Goal: Task Accomplishment & Management: Manage account settings

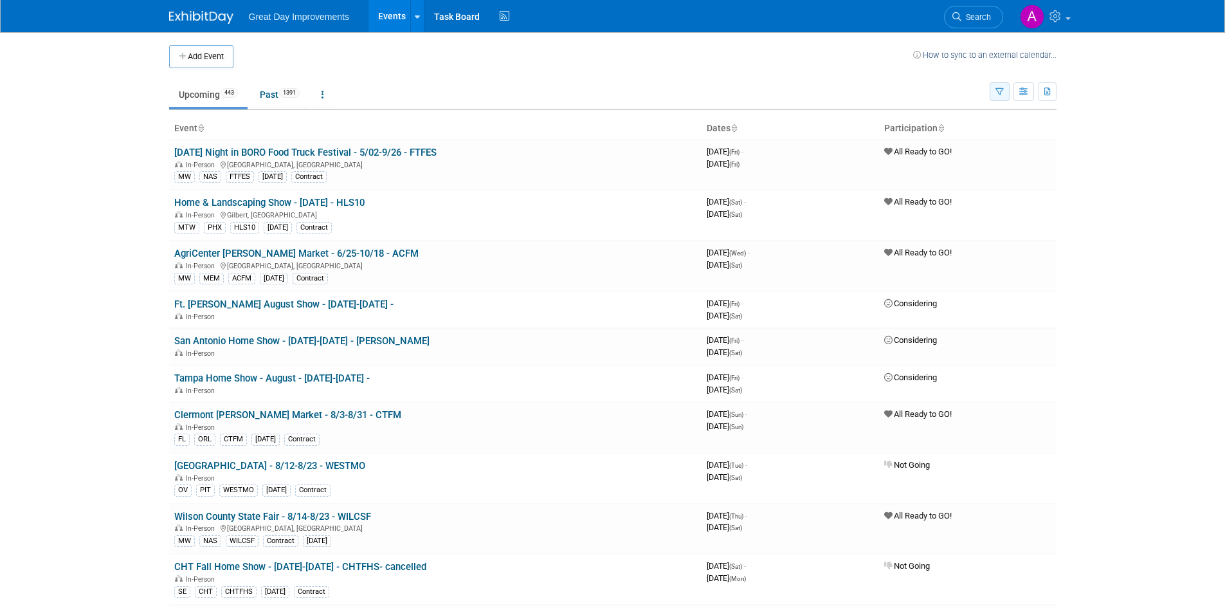
click at [994, 91] on button "button" at bounding box center [1000, 91] width 20 height 19
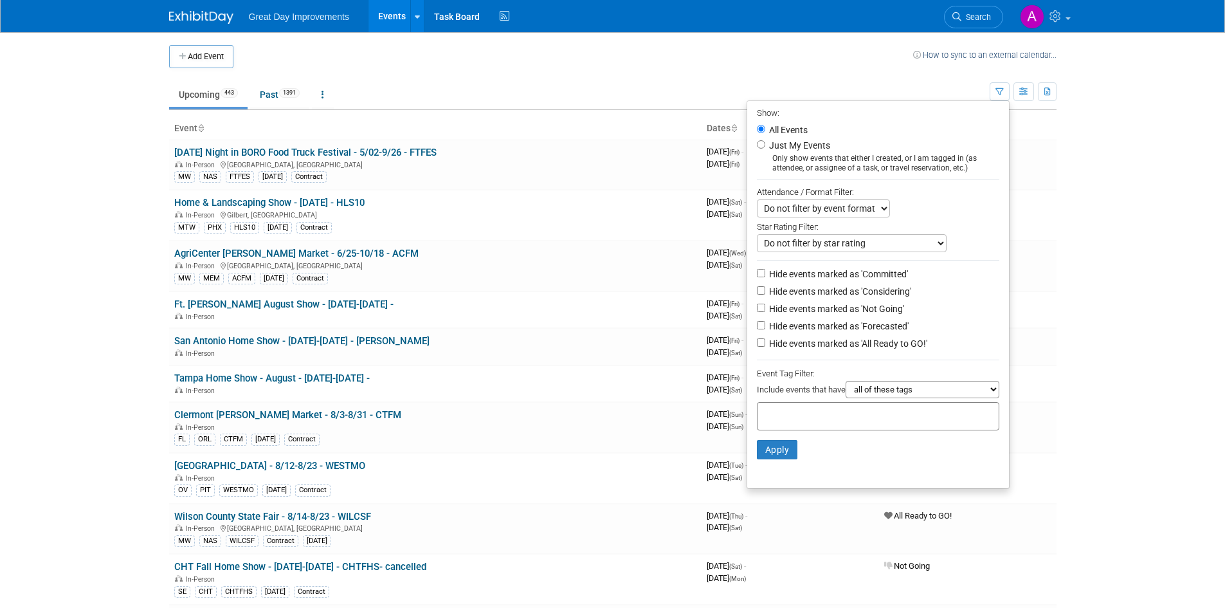
click at [784, 420] on input "text" at bounding box center [814, 414] width 103 height 13
type input "SE"
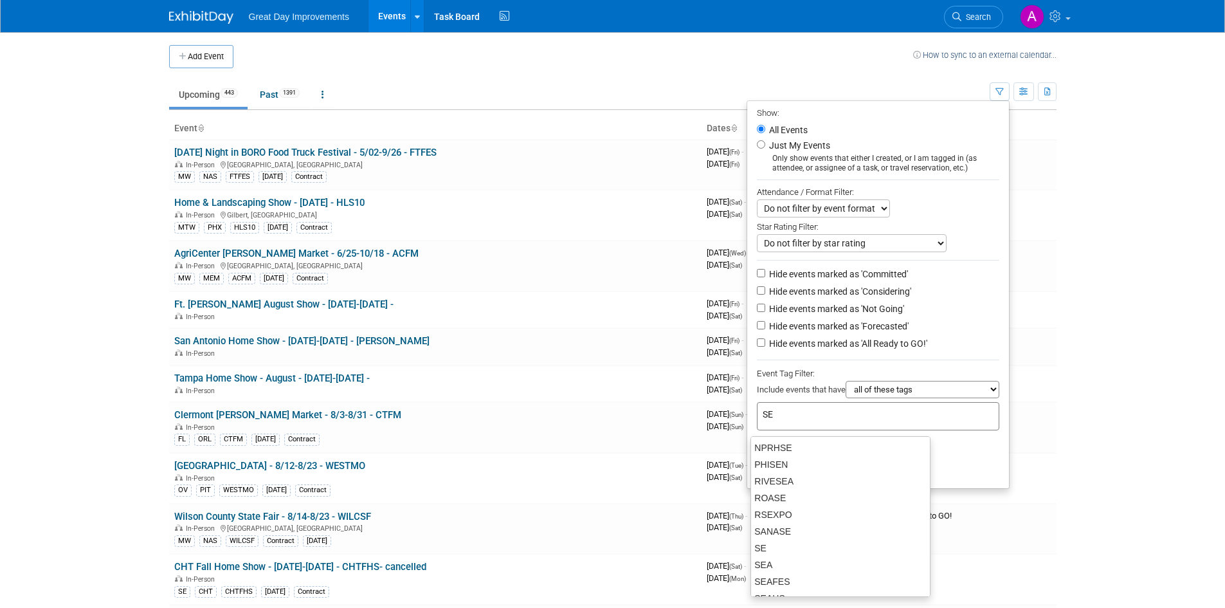
scroll to position [386, 0]
click at [786, 541] on div "SE" at bounding box center [840, 547] width 180 height 18
type input "SE"
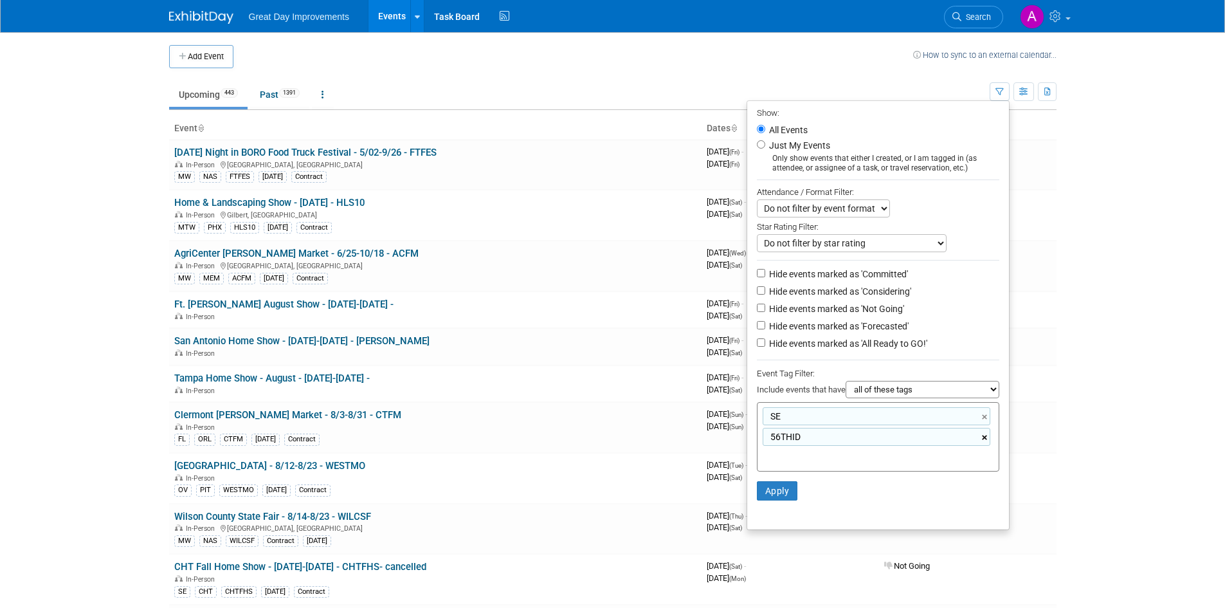
click at [983, 442] on link "×" at bounding box center [986, 437] width 8 height 15
type input "SE"
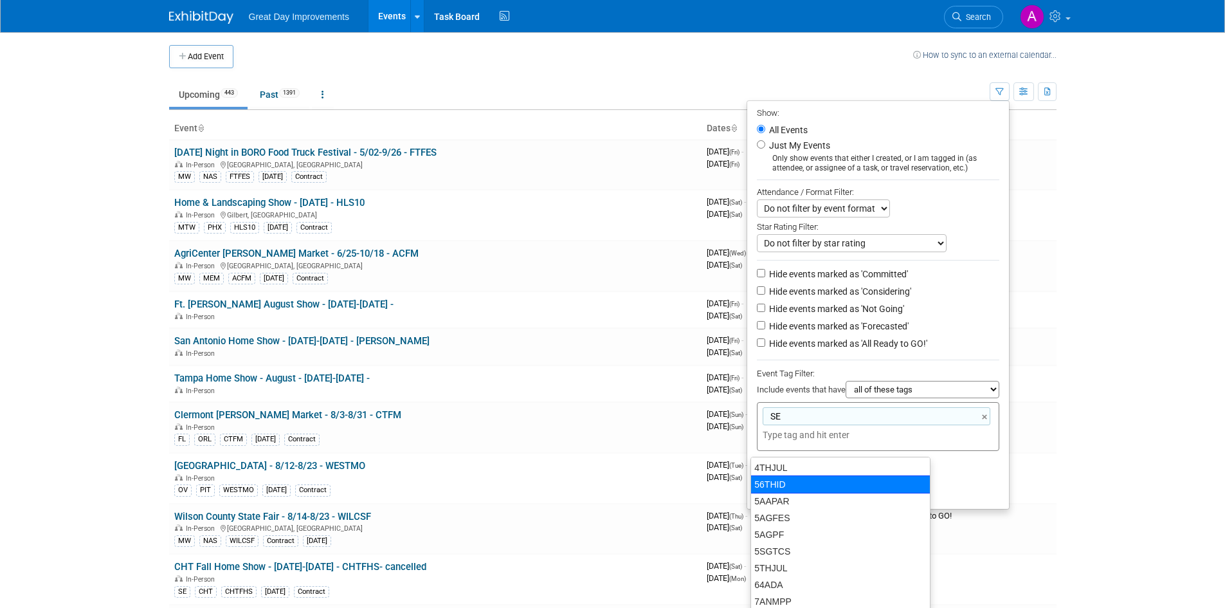
click at [979, 489] on li "Apply Clear Filters" at bounding box center [878, 470] width 262 height 39
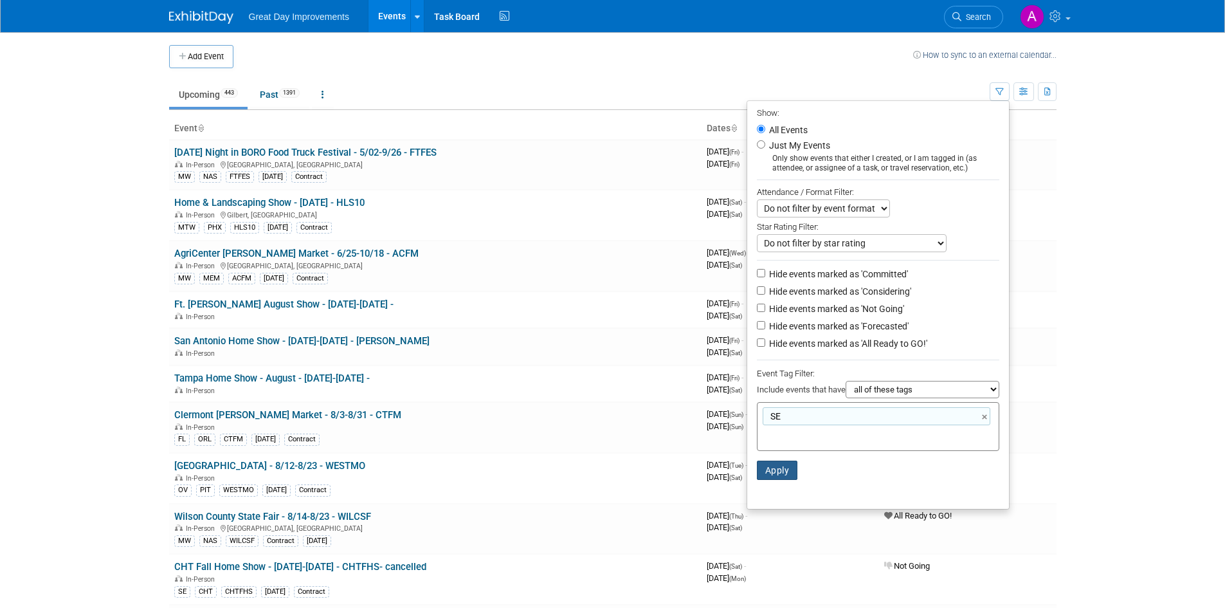
click at [763, 478] on button "Apply" at bounding box center [777, 469] width 41 height 19
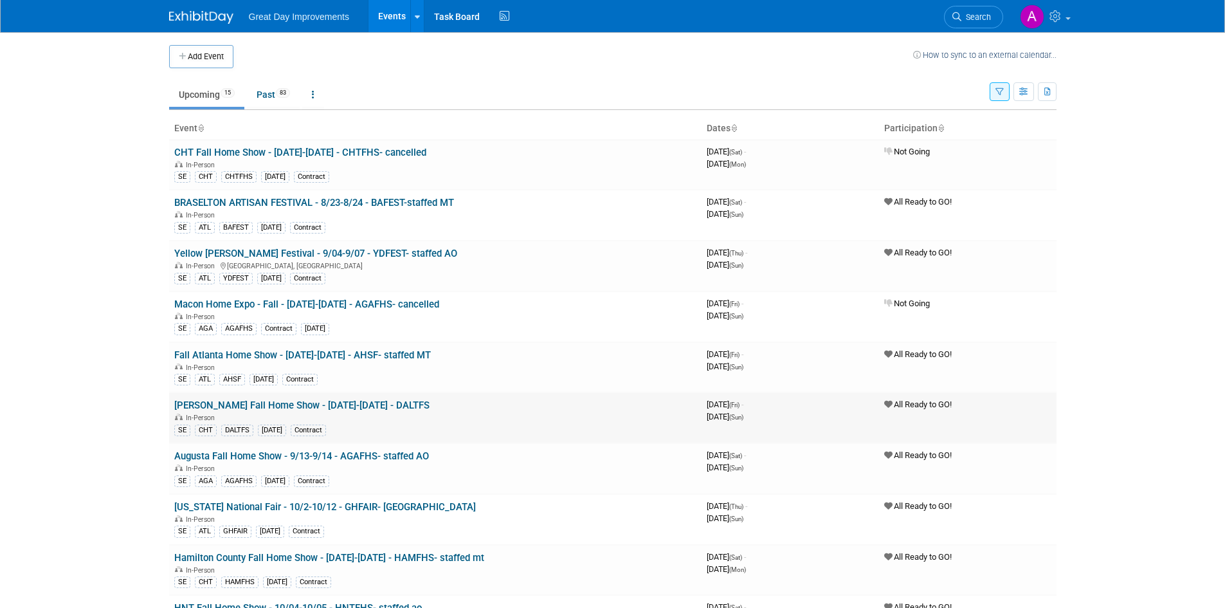
click at [378, 402] on link "[PERSON_NAME] Fall Home Show - [DATE]-[DATE] - DALTFS" at bounding box center [301, 405] width 255 height 12
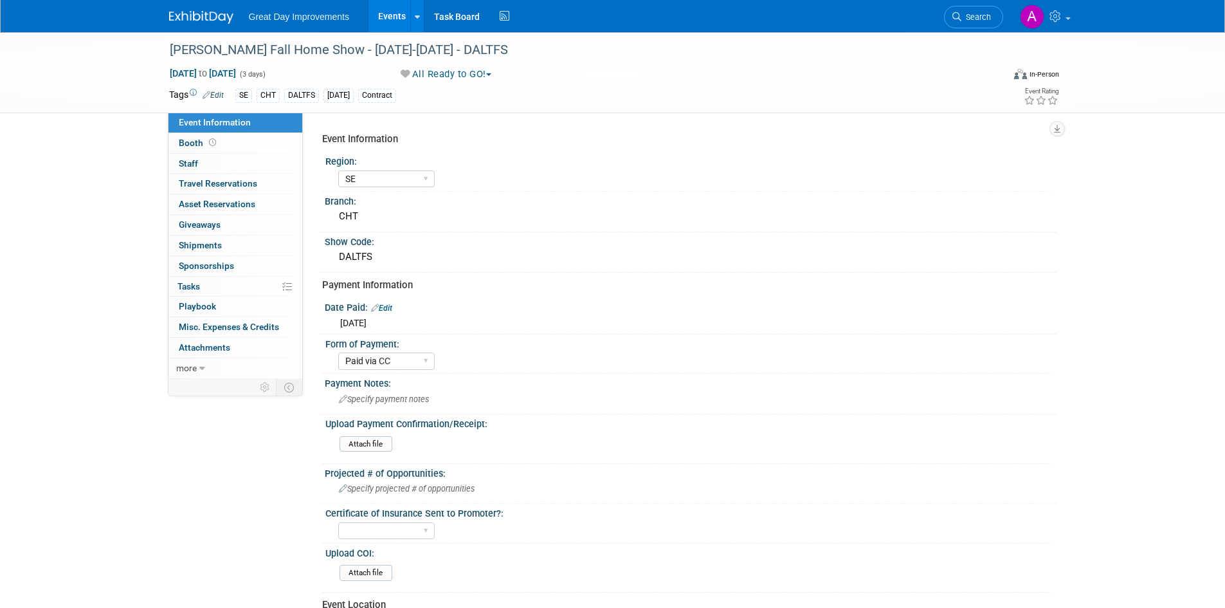
select select "SE"
select select "Paid via CC"
drag, startPoint x: 460, startPoint y: 50, endPoint x: 406, endPoint y: 49, distance: 54.0
click at [406, 49] on div "[PERSON_NAME] Fall Home Show - [DATE]-[DATE] - DALTFS" at bounding box center [574, 50] width 819 height 23
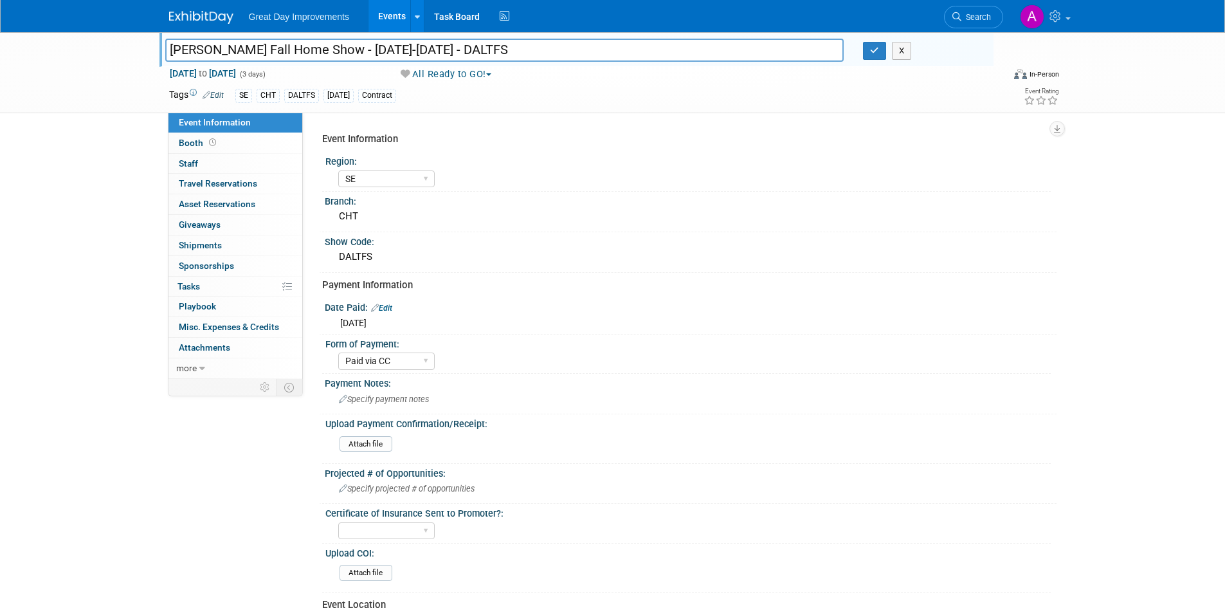
drag, startPoint x: 414, startPoint y: 49, endPoint x: 460, endPoint y: 47, distance: 45.7
click at [460, 47] on input "[PERSON_NAME] Fall Home Show - [DATE]-[DATE] - DALTFS" at bounding box center [504, 50] width 679 height 23
drag, startPoint x: 460, startPoint y: 47, endPoint x: 404, endPoint y: 47, distance: 55.9
click at [404, 47] on input "[PERSON_NAME] Fall Home Show - [DATE]-[DATE] - DALTFS" at bounding box center [504, 50] width 679 height 23
